Goal: Information Seeking & Learning: Learn about a topic

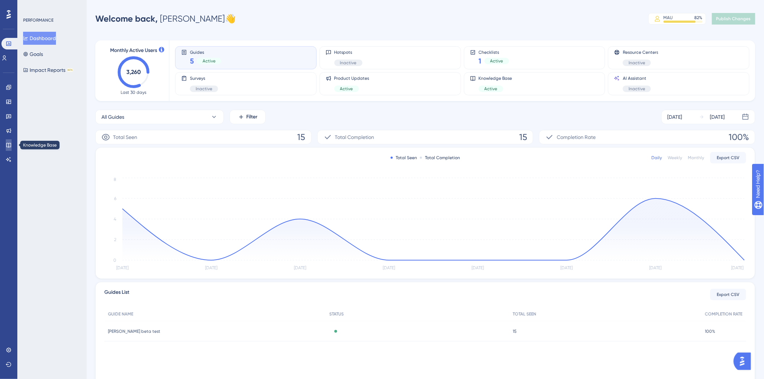
click at [6, 144] on icon at bounding box center [9, 145] width 6 height 6
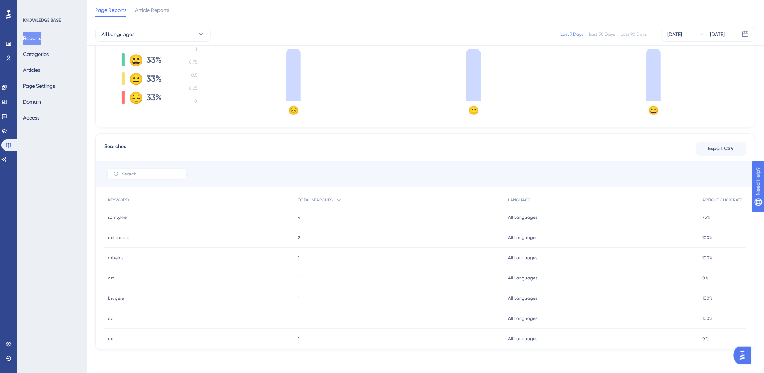
scroll to position [42, 0]
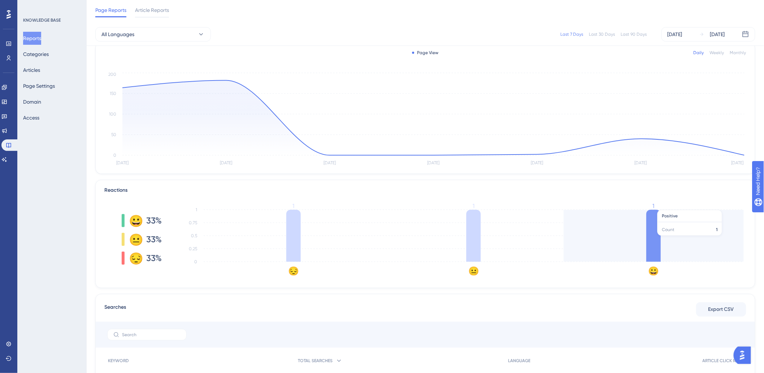
click at [667, 233] on icon "😔 😐 😀 0 0.25 0.5 0.75 1 1 1 1" at bounding box center [462, 239] width 567 height 72
click at [652, 246] on icon at bounding box center [653, 236] width 14 height 52
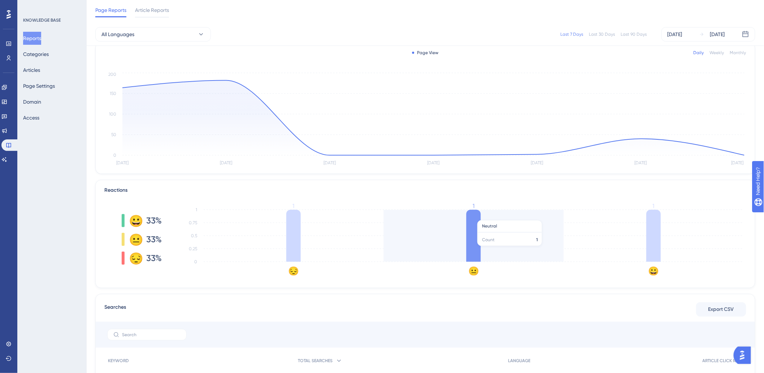
click at [467, 250] on icon at bounding box center [473, 236] width 14 height 52
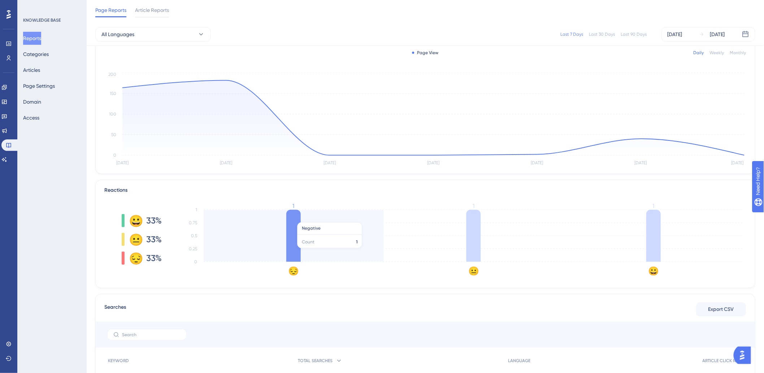
click at [295, 248] on icon at bounding box center [293, 236] width 14 height 52
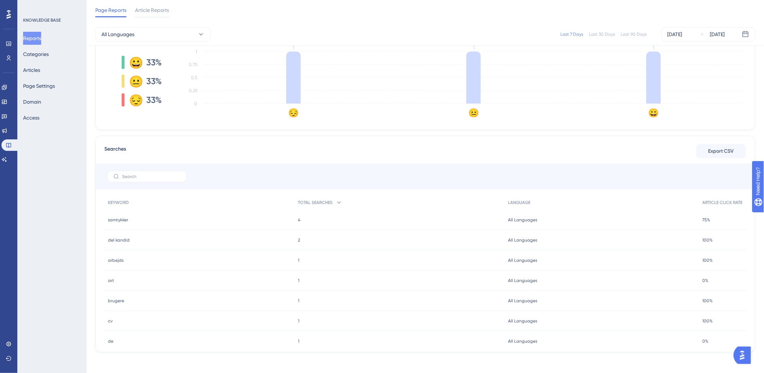
scroll to position [202, 0]
click at [295, 215] on div "4 4" at bounding box center [399, 217] width 210 height 20
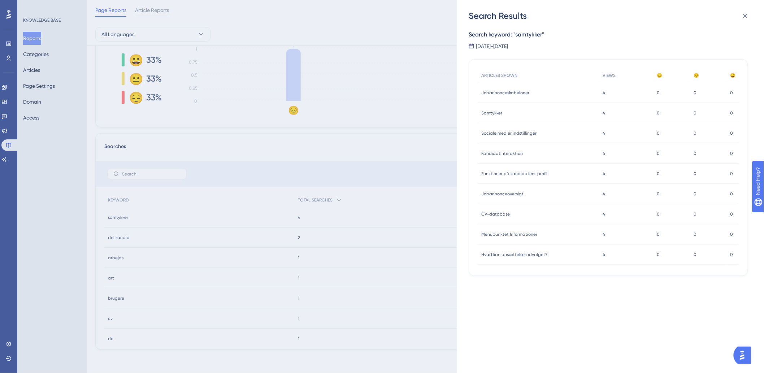
click at [296, 216] on div "Search Results Search keyword: " samtykker " [DATE] - [DATE] ARTICLES SHOWN VIE…" at bounding box center [382, 186] width 764 height 373
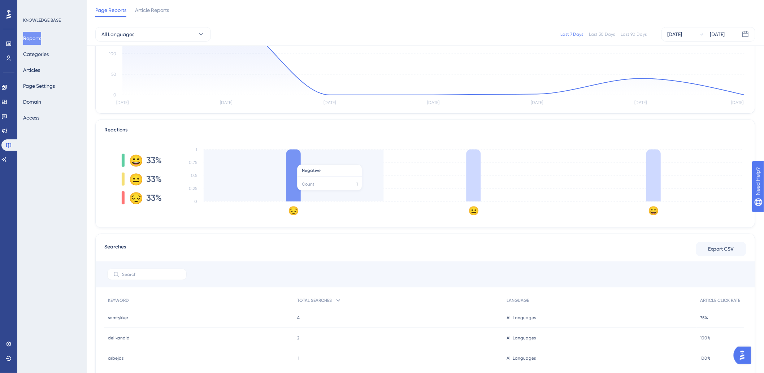
scroll to position [42, 0]
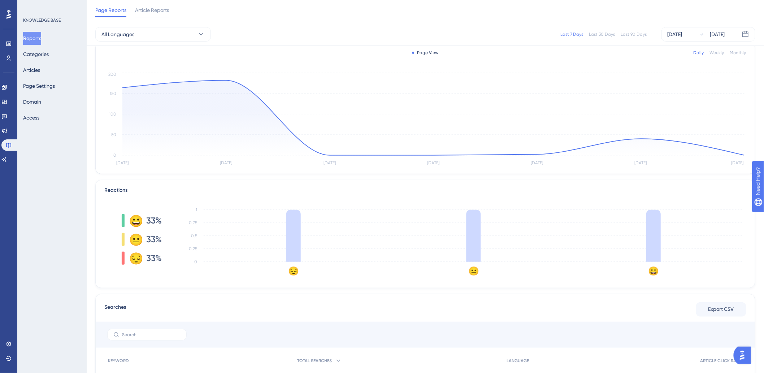
click at [293, 274] on text "😔" at bounding box center [293, 271] width 11 height 10
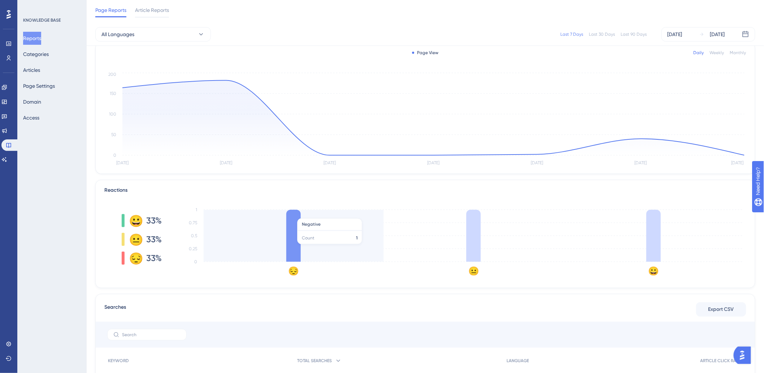
click at [297, 247] on icon at bounding box center [293, 236] width 14 height 52
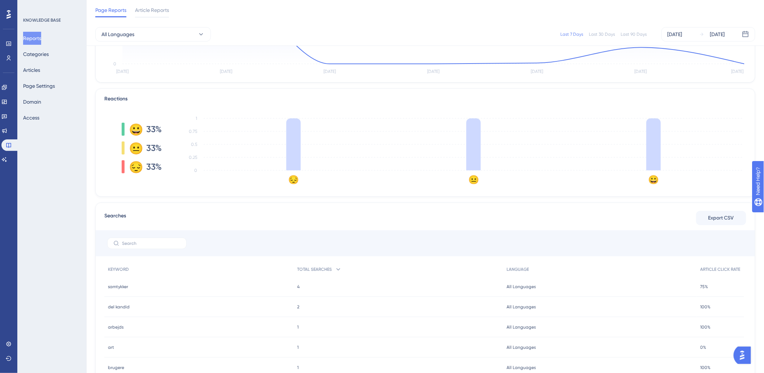
scroll to position [1, 0]
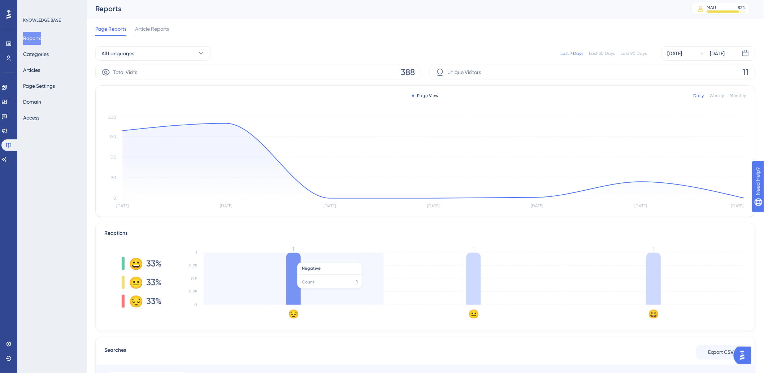
click at [291, 292] on icon at bounding box center [293, 279] width 14 height 52
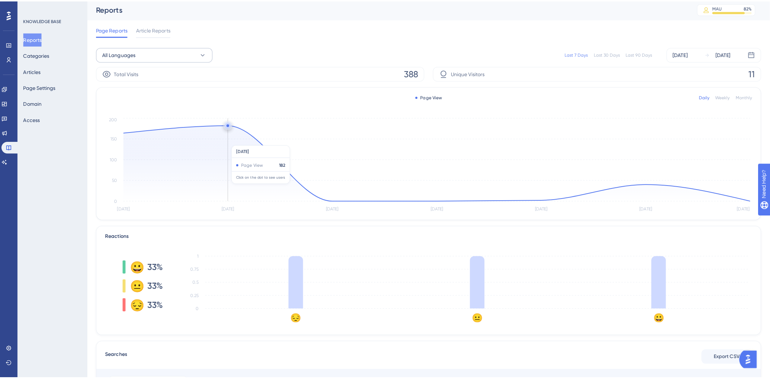
scroll to position [0, 0]
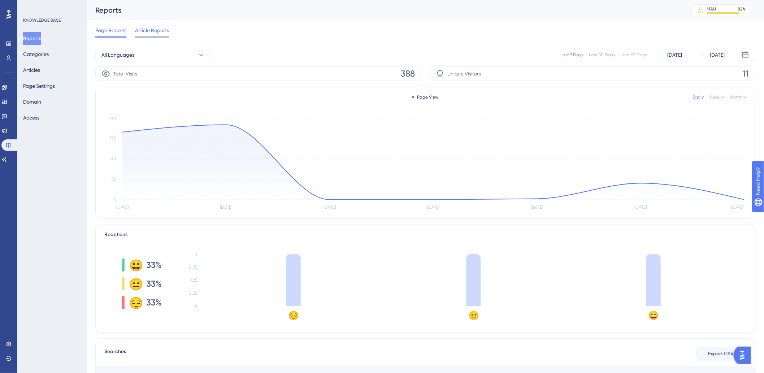
click at [150, 26] on span "Article Reports" at bounding box center [152, 30] width 34 height 9
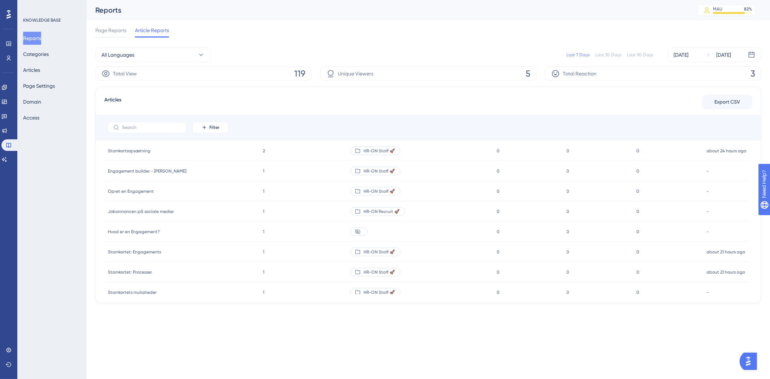
scroll to position [481, 0]
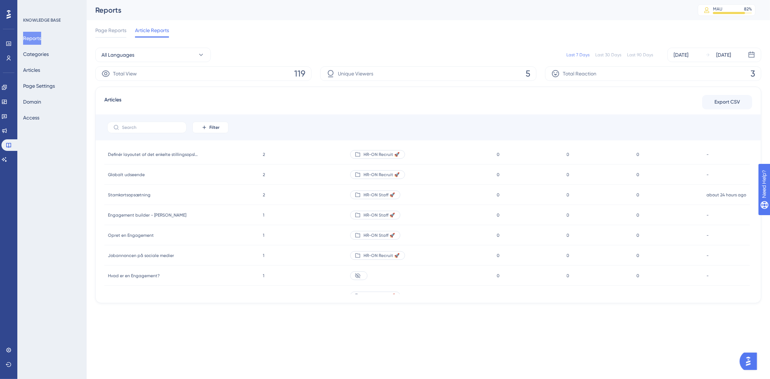
click at [590, 77] on span "Total Reaction" at bounding box center [580, 73] width 34 height 9
click at [590, 76] on span "Total Reaction" at bounding box center [580, 73] width 34 height 9
click at [591, 75] on span "Total Reaction" at bounding box center [580, 73] width 34 height 9
click at [596, 71] on span "Total Reaction" at bounding box center [580, 73] width 34 height 9
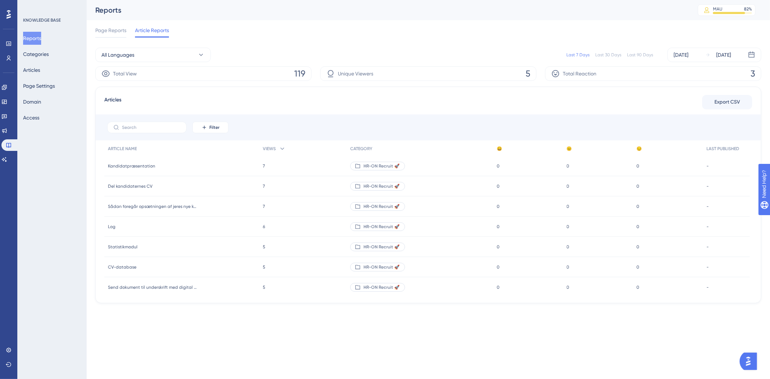
scroll to position [0, 0]
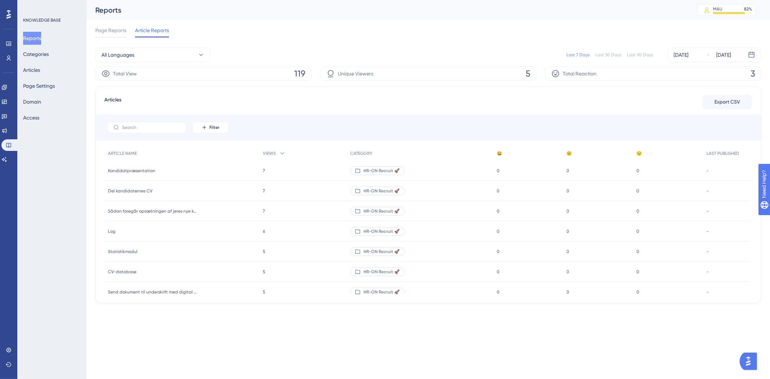
click at [598, 74] on div "Total Reaction 3" at bounding box center [653, 73] width 216 height 14
click at [740, 68] on div "Total Reaction 3" at bounding box center [653, 73] width 216 height 14
click at [645, 54] on div "Last 90 Days" at bounding box center [640, 55] width 26 height 6
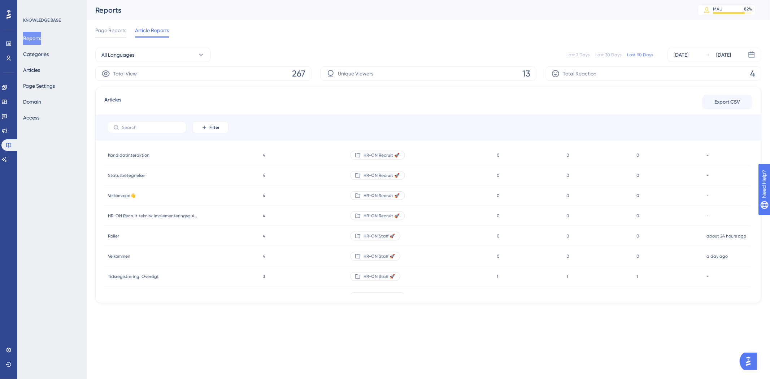
scroll to position [601, 0]
click at [603, 56] on div "Last 30 Days" at bounding box center [608, 55] width 26 height 6
click at [633, 52] on div "Last 90 Days" at bounding box center [640, 55] width 26 height 6
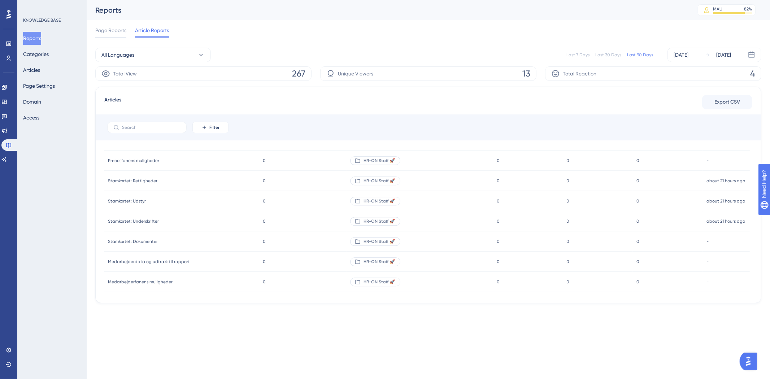
scroll to position [1673, 0]
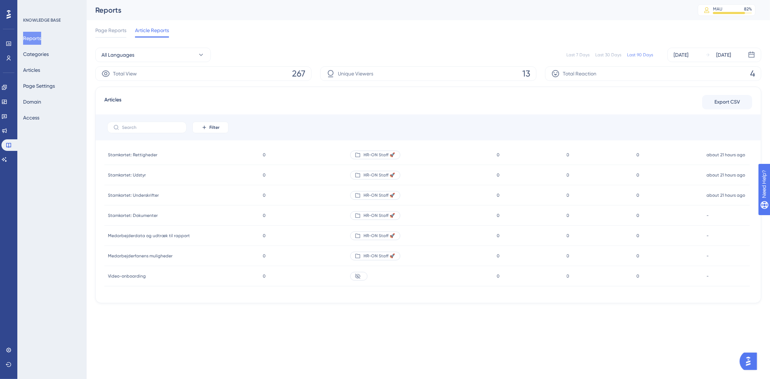
click at [743, 0] on html "Performance Users Engagement Widgets Feedback Product Updates Knowledge Base AI…" at bounding box center [385, 0] width 770 height 0
click at [746, 357] on img "Open AI Assistant Launcher" at bounding box center [747, 360] width 13 height 13
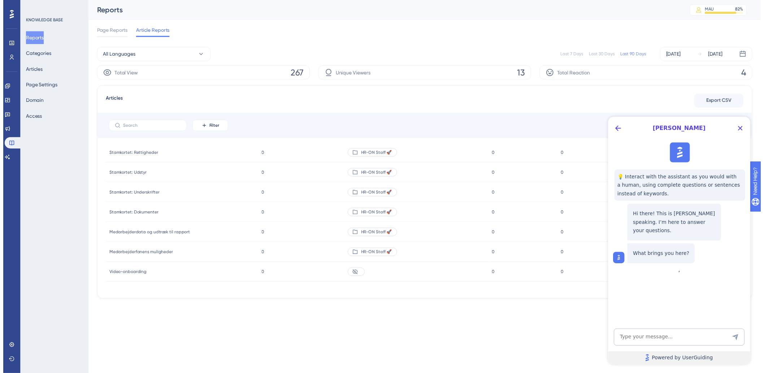
scroll to position [0, 0]
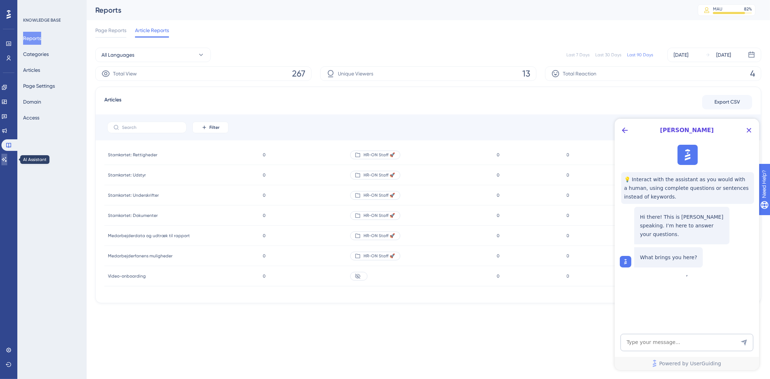
click at [3, 158] on link at bounding box center [4, 160] width 6 height 12
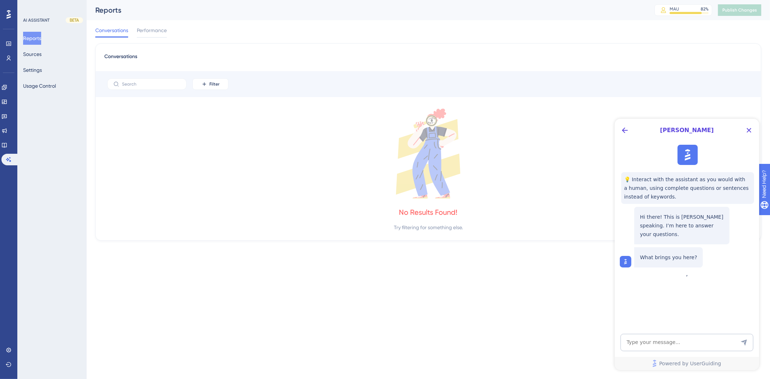
click at [53, 74] on div "Reports Sources Settings Usage Control" at bounding box center [52, 62] width 58 height 61
click at [42, 69] on button "Settings" at bounding box center [32, 70] width 19 height 13
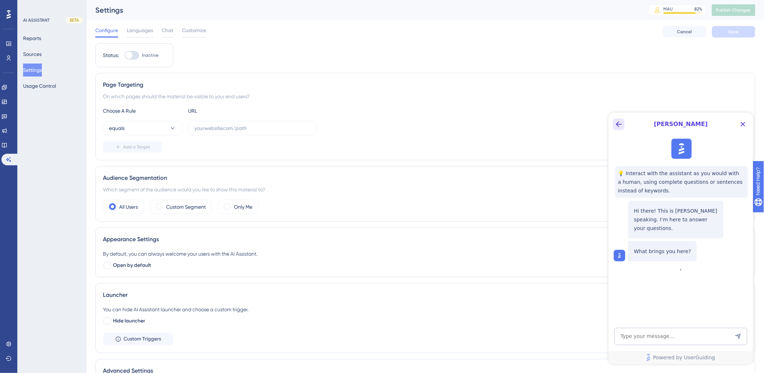
click at [618, 127] on icon "Back Button" at bounding box center [618, 123] width 9 height 9
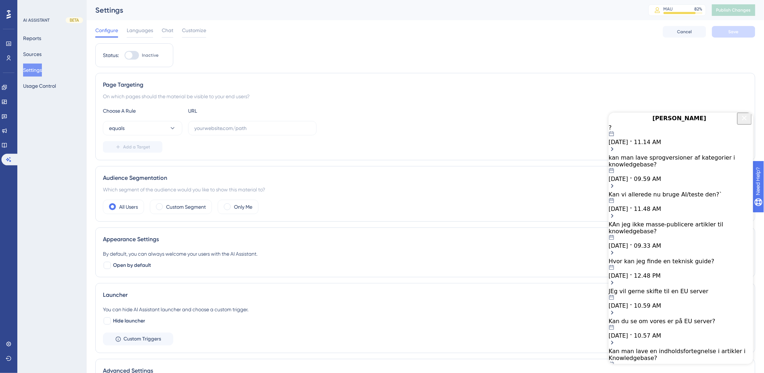
scroll to position [70, 0]
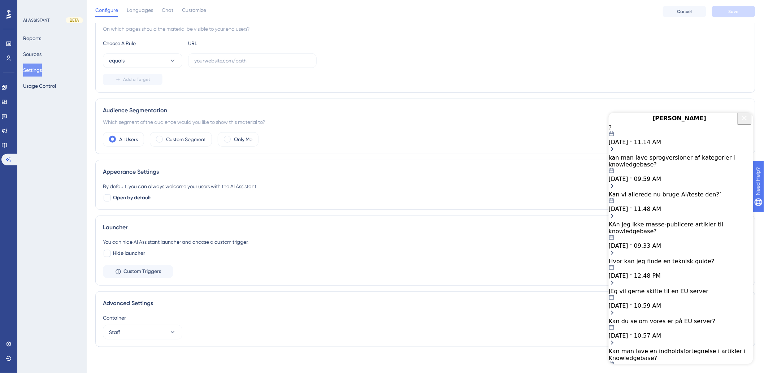
click at [41, 65] on button "Settings" at bounding box center [32, 70] width 19 height 13
click at [30, 74] on button "Settings" at bounding box center [32, 70] width 19 height 13
click at [4, 160] on link at bounding box center [9, 160] width 17 height 12
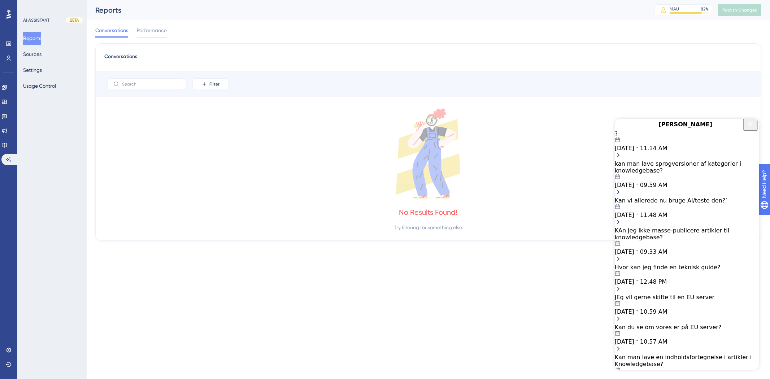
scroll to position [126, 0]
click at [747, 128] on icon "Close Button" at bounding box center [750, 123] width 9 height 9
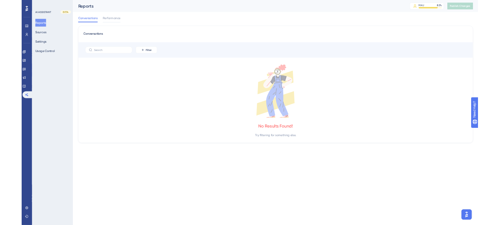
scroll to position [0, 0]
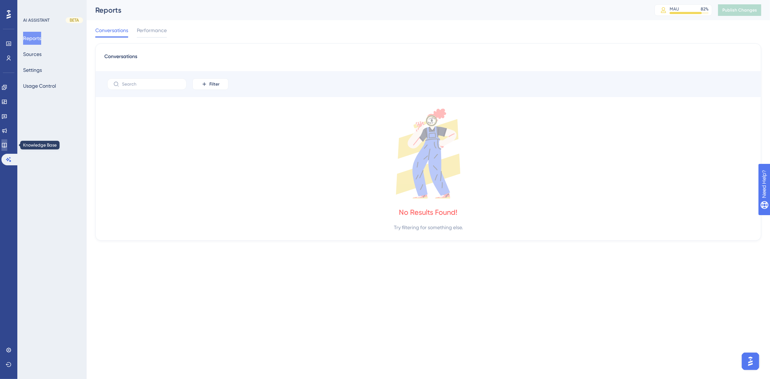
click at [7, 145] on icon at bounding box center [4, 145] width 6 height 6
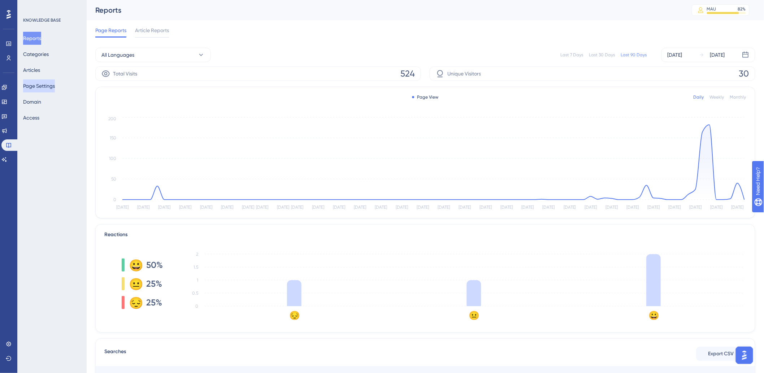
click at [49, 86] on button "Page Settings" at bounding box center [39, 85] width 32 height 13
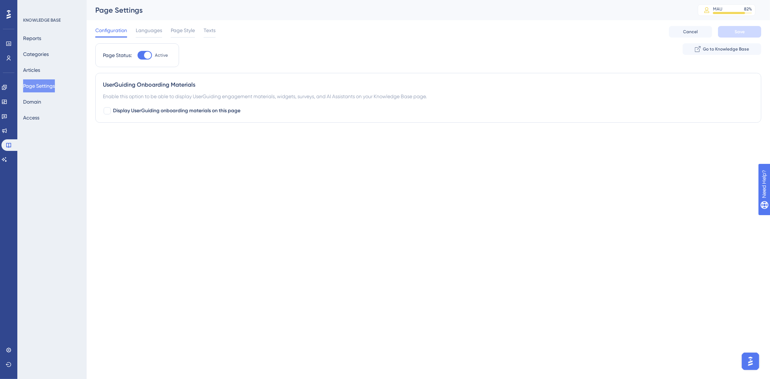
click at [50, 73] on div "Reports Categories Articles Page Settings Domain Access" at bounding box center [52, 78] width 58 height 92
click at [38, 70] on button "Articles" at bounding box center [31, 70] width 17 height 13
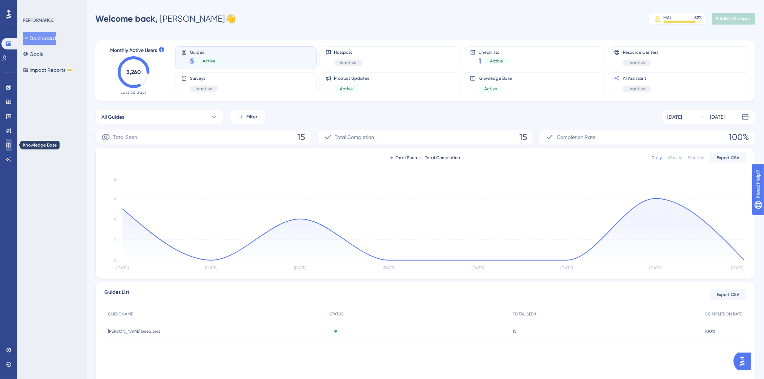
click at [11, 142] on icon at bounding box center [9, 145] width 6 height 6
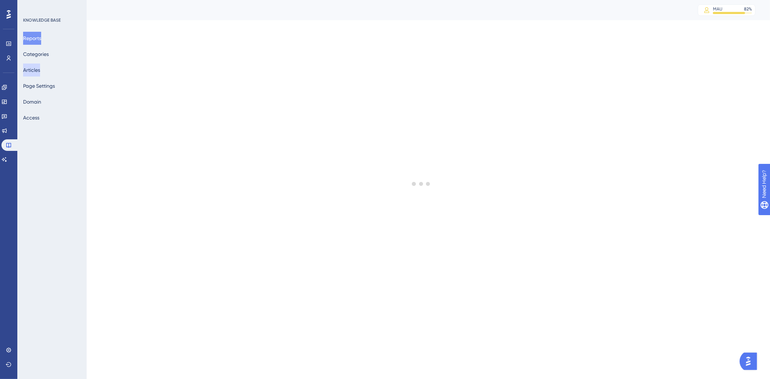
click at [40, 74] on button "Articles" at bounding box center [31, 70] width 17 height 13
